Goal: Task Accomplishment & Management: Use online tool/utility

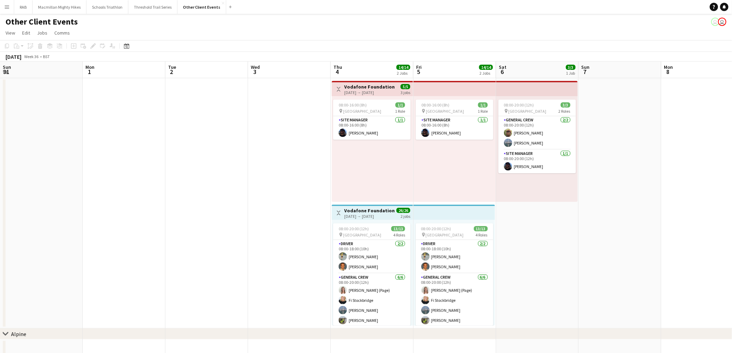
scroll to position [0, 178]
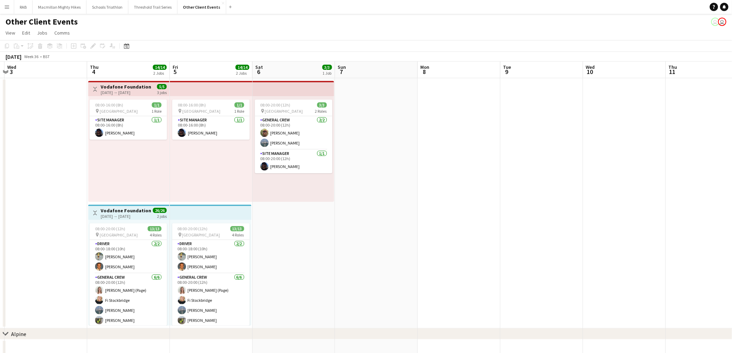
drag, startPoint x: 571, startPoint y: 177, endPoint x: 183, endPoint y: 186, distance: 387.5
click at [185, 186] on app-calendar-viewport "Sun 31 Mon 1 Tue 2 Wed 3 Thu 4 14/14 2 Jobs Fri 5 14/14 2 Jobs Sat 6 3/3 1 Job …" at bounding box center [366, 323] width 732 height 522
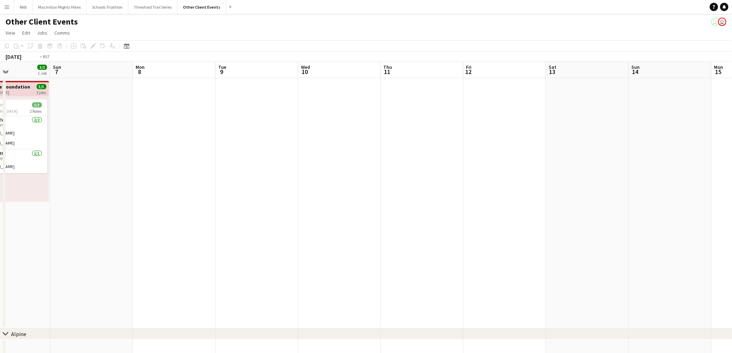
drag, startPoint x: 504, startPoint y: 174, endPoint x: 22, endPoint y: 145, distance: 483.1
click at [0, 145] on app-calendar-viewport "Thu 4 14/14 2 Jobs Fri 5 14/14 2 Jobs Sat 6 3/3 1 Job Sun 7 Mon 8 Tue 9 Wed 10 …" at bounding box center [366, 323] width 732 height 522
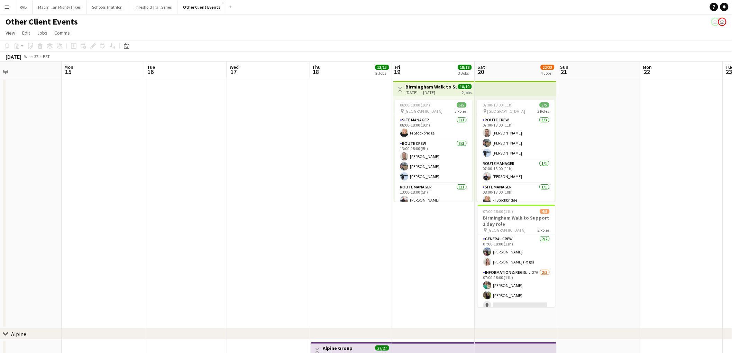
scroll to position [0, 206]
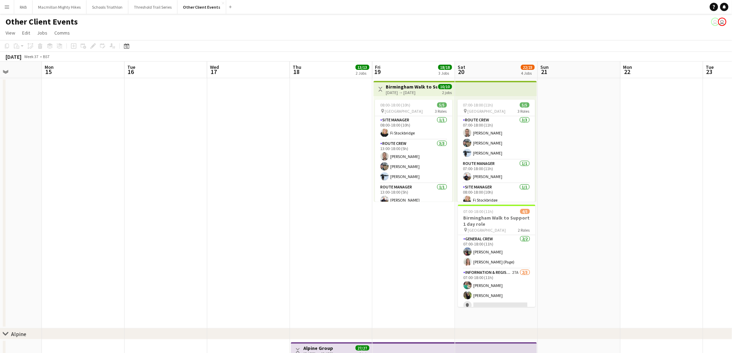
drag, startPoint x: 414, startPoint y: 146, endPoint x: 322, endPoint y: 149, distance: 91.7
